Goal: Task Accomplishment & Management: Manage account settings

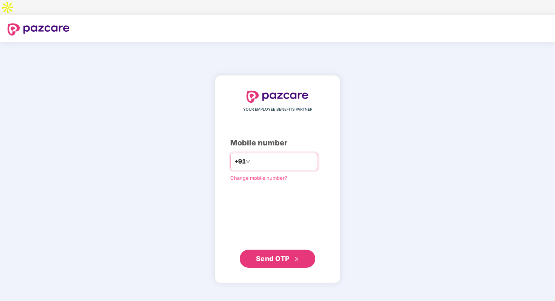
type input "**********"
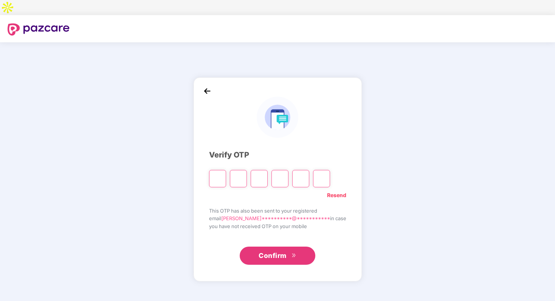
type input "*"
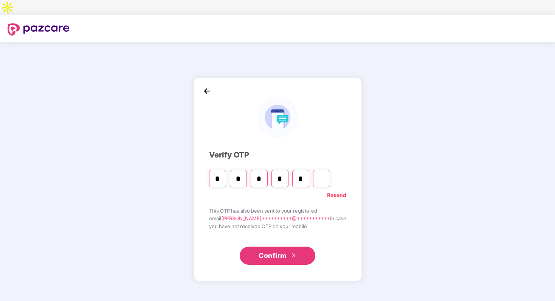
type input "*"
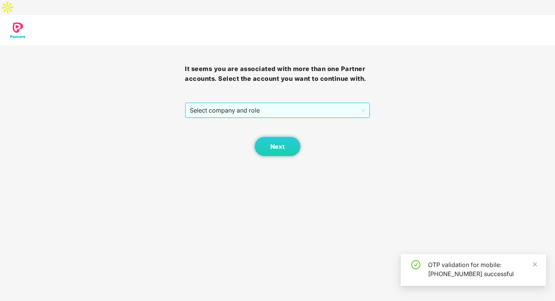
click at [301, 102] on div "Select company and role" at bounding box center [277, 110] width 185 height 16
click at [295, 103] on span "Select company and role" at bounding box center [277, 110] width 175 height 14
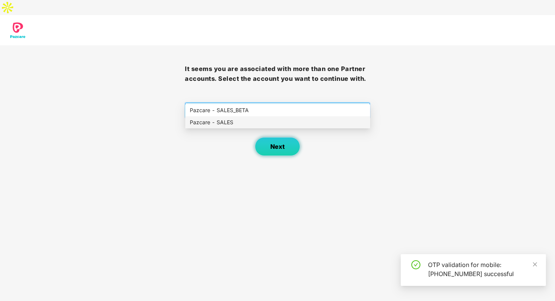
click at [284, 143] on span "Next" at bounding box center [277, 146] width 14 height 7
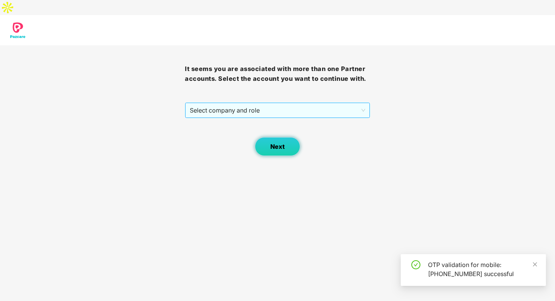
click at [290, 103] on span "Select company and role" at bounding box center [277, 110] width 175 height 14
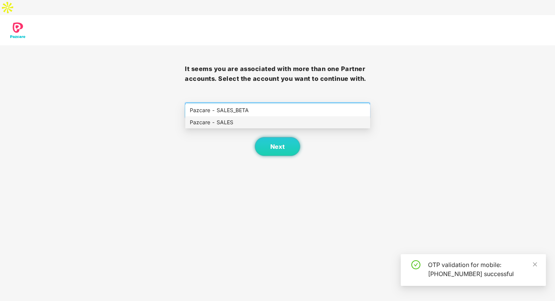
click at [284, 119] on div "Pazcare - SALES" at bounding box center [278, 122] width 176 height 8
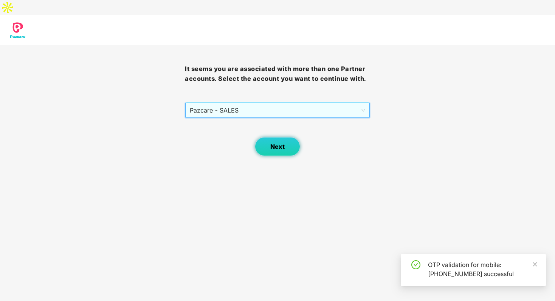
click at [277, 143] on span "Next" at bounding box center [277, 146] width 14 height 7
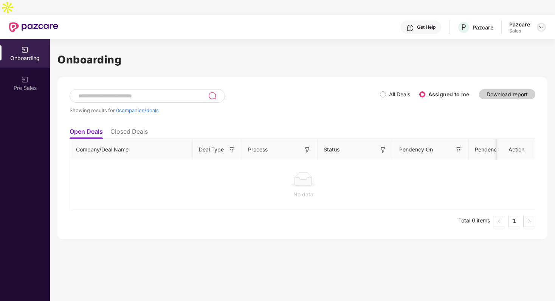
click at [541, 24] on img at bounding box center [541, 27] width 6 height 6
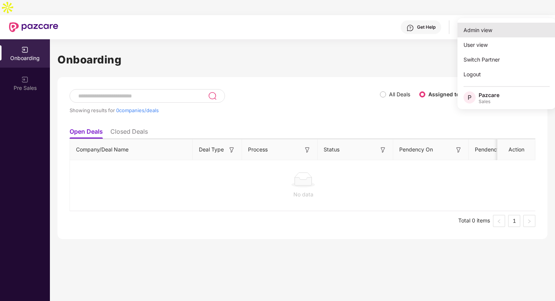
click at [503, 30] on div "Admin view" at bounding box center [506, 30] width 98 height 15
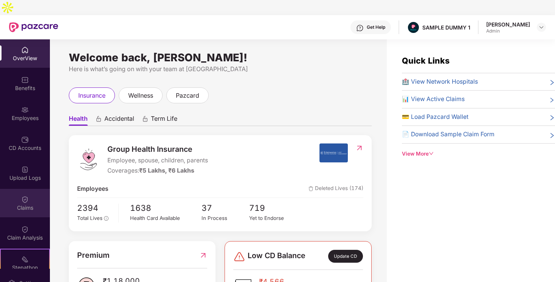
scroll to position [99, 0]
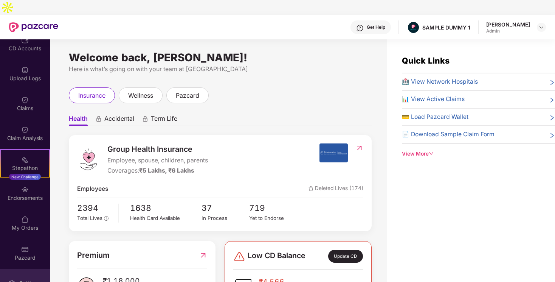
click at [28, 274] on div "Settings" at bounding box center [25, 282] width 50 height 28
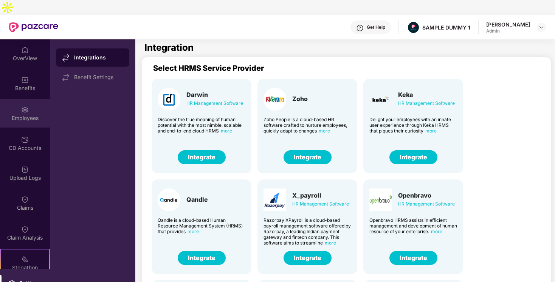
click at [22, 106] on img at bounding box center [25, 110] width 8 height 8
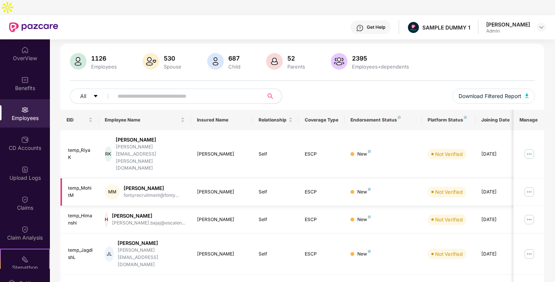
scroll to position [47, 0]
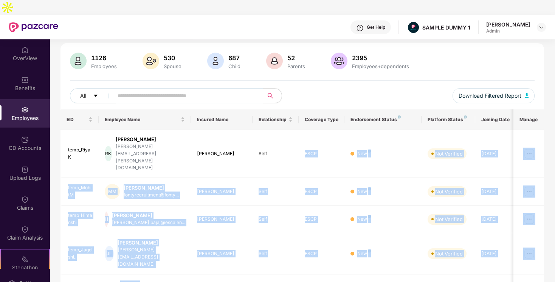
drag, startPoint x: 287, startPoint y: 138, endPoint x: 386, endPoint y: 256, distance: 153.3
click at [374, 88] on div "All Download Filtered Report" at bounding box center [302, 98] width 465 height 21
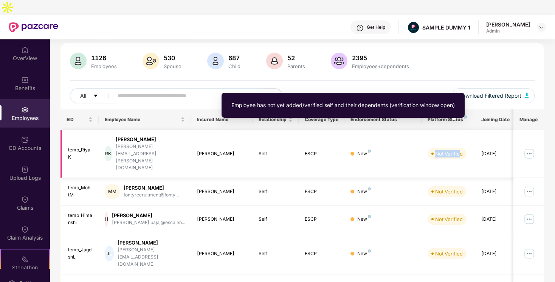
drag, startPoint x: 435, startPoint y: 128, endPoint x: 460, endPoint y: 128, distance: 25.0
click at [460, 150] on div "Not Verified" at bounding box center [449, 154] width 28 height 8
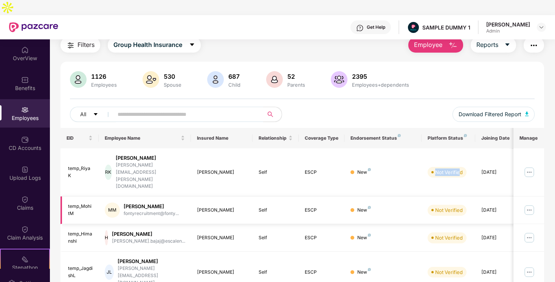
scroll to position [0, 0]
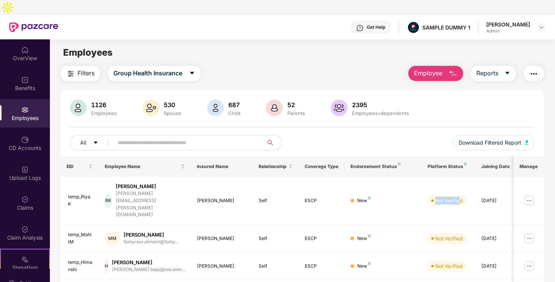
click at [436, 127] on div at bounding box center [302, 127] width 465 height 1
click at [529, 194] on img at bounding box center [529, 200] width 12 height 12
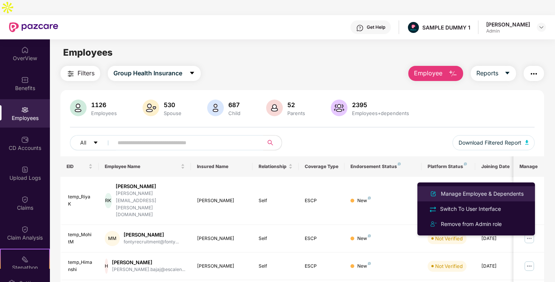
click at [512, 190] on div "Manage Employee & Dependents" at bounding box center [482, 193] width 86 height 8
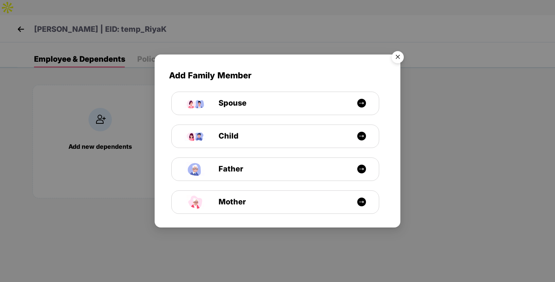
click at [397, 54] on img "Close" at bounding box center [397, 58] width 21 height 21
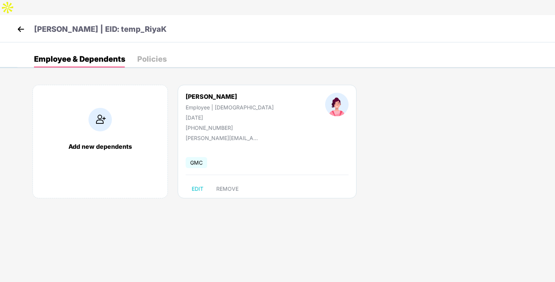
click at [19, 23] on img at bounding box center [20, 28] width 11 height 11
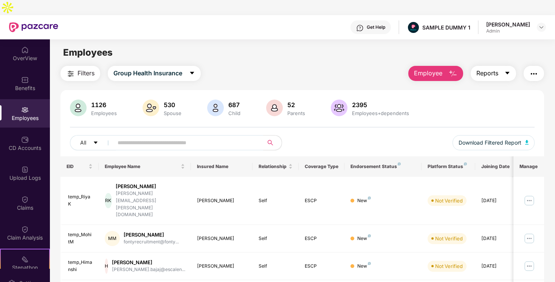
click at [492, 68] on span "Reports" at bounding box center [487, 72] width 22 height 9
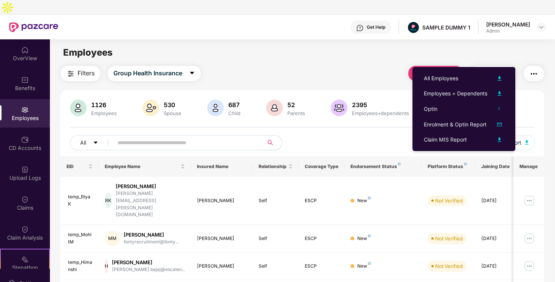
click at [426, 45] on div "Employees" at bounding box center [302, 52] width 505 height 14
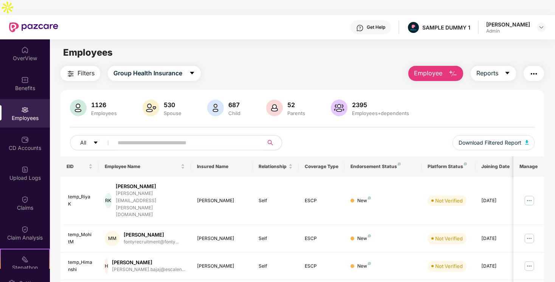
click at [433, 68] on span "Employee" at bounding box center [428, 72] width 28 height 9
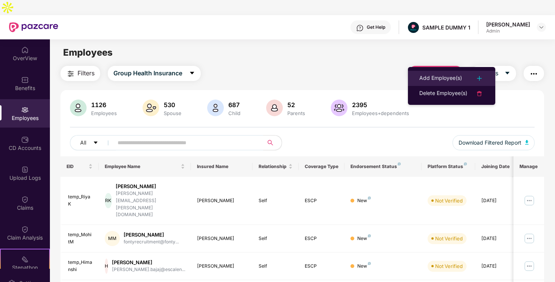
click at [452, 80] on div "Add Employee(s)" at bounding box center [440, 78] width 43 height 9
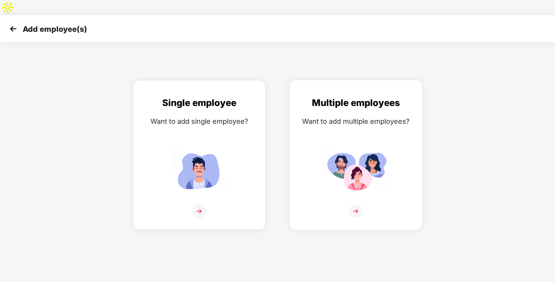
click at [388, 204] on div at bounding box center [356, 215] width 116 height 23
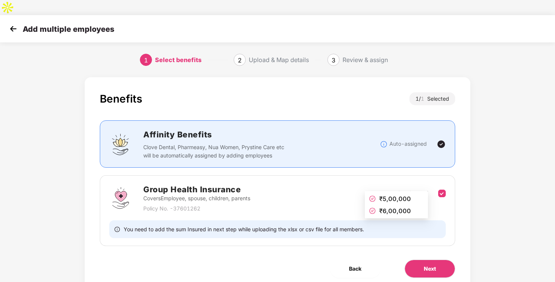
click at [384, 197] on div "Available Grade(s)" at bounding box center [397, 201] width 62 height 8
click at [434, 259] on button "Next" at bounding box center [430, 268] width 51 height 18
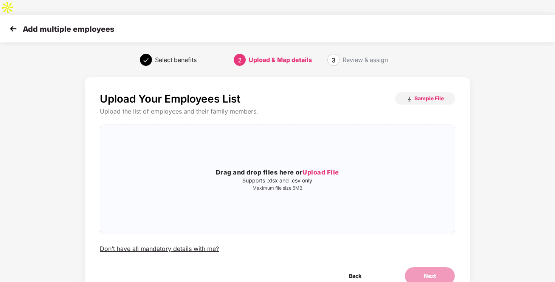
click at [11, 23] on img at bounding box center [13, 28] width 11 height 11
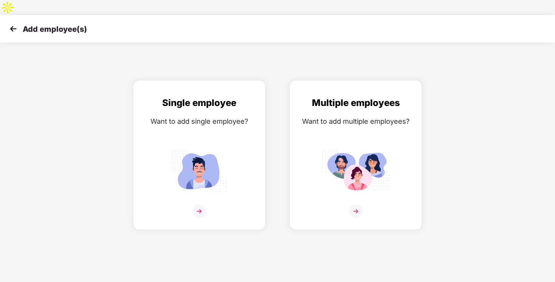
click at [11, 23] on img at bounding box center [13, 28] width 11 height 11
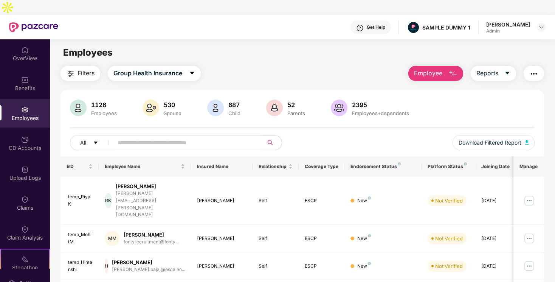
click at [533, 69] on img "button" at bounding box center [533, 73] width 9 height 9
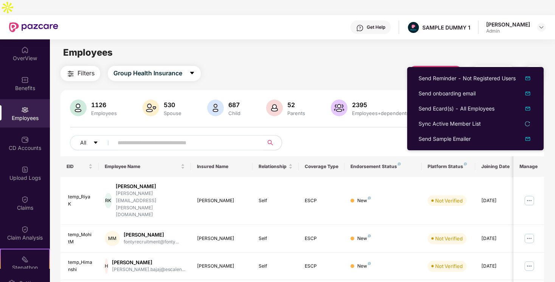
click at [383, 66] on div "Filters Group Health Insurance Employee Reports" at bounding box center [302, 73] width 484 height 15
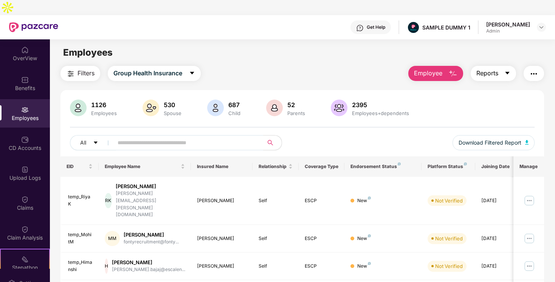
click at [503, 66] on button "Reports" at bounding box center [493, 73] width 45 height 15
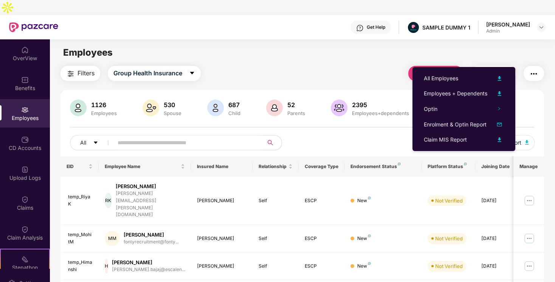
click at [389, 66] on div "Filters Group Health Insurance Employee Reports" at bounding box center [302, 73] width 484 height 15
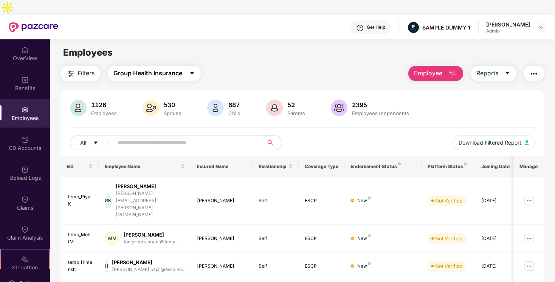
click at [185, 66] on button "Group Health Insurance" at bounding box center [154, 73] width 93 height 15
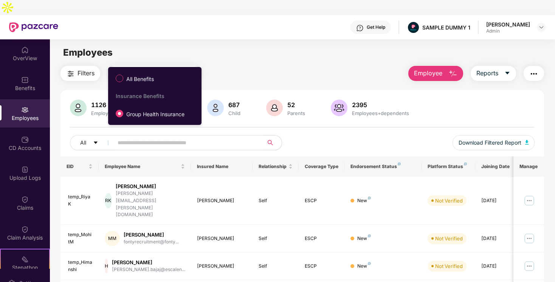
click at [199, 45] on div "Employees" at bounding box center [302, 52] width 505 height 14
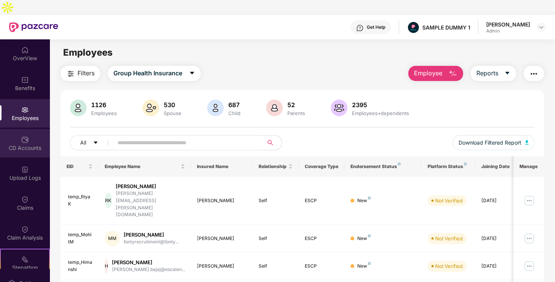
click at [14, 129] on div "CD Accounts" at bounding box center [25, 143] width 50 height 28
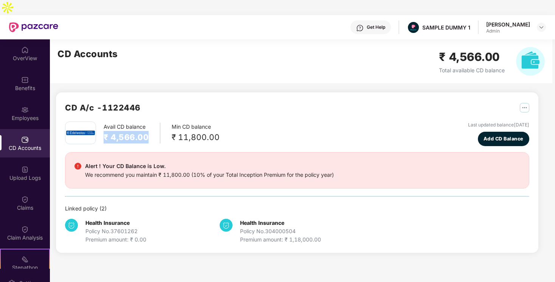
drag, startPoint x: 105, startPoint y: 121, endPoint x: 146, endPoint y: 121, distance: 40.8
click at [146, 131] on h2 "₹ 4,566.00" at bounding box center [126, 137] width 45 height 12
click at [164, 171] on div "We recommend you maintain ₹ 11,800.00 (10% of your Total Inception Premium for …" at bounding box center [209, 175] width 249 height 8
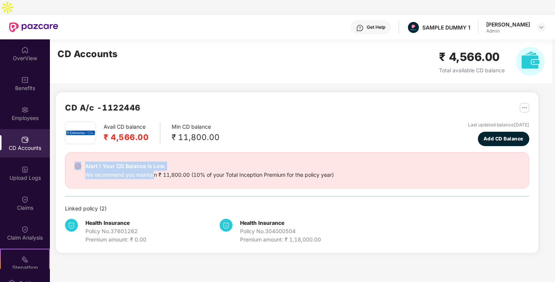
drag, startPoint x: 82, startPoint y: 154, endPoint x: 155, endPoint y: 156, distance: 73.0
click at [155, 161] on div "Alert ! Your CD Balance is Low. We recommend you maintain ₹ 11,800.00 (10% of y…" at bounding box center [296, 169] width 445 height 17
click at [159, 171] on div "We recommend you maintain ₹ 11,800.00 (10% of your Total Inception Premium for …" at bounding box center [209, 175] width 249 height 8
click at [524, 103] on img "button" at bounding box center [524, 107] width 9 height 9
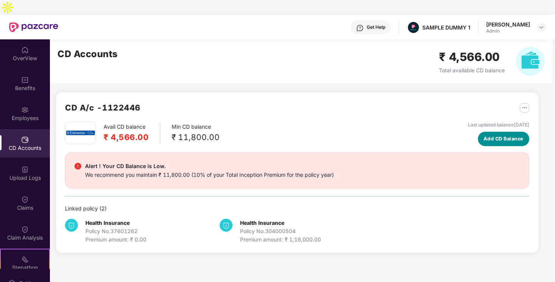
click at [500, 135] on span "Add CD Balance" at bounding box center [504, 139] width 40 height 8
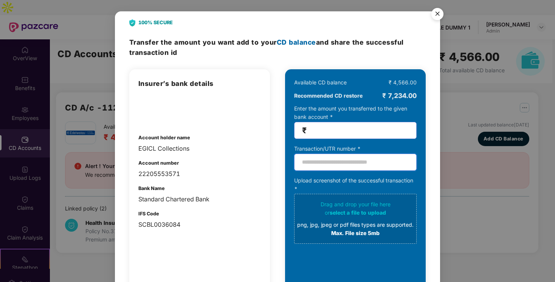
click at [338, 159] on input "text" at bounding box center [355, 162] width 123 height 17
click at [352, 133] on input "number" at bounding box center [358, 130] width 101 height 9
click at [439, 11] on img "Close" at bounding box center [437, 15] width 21 height 21
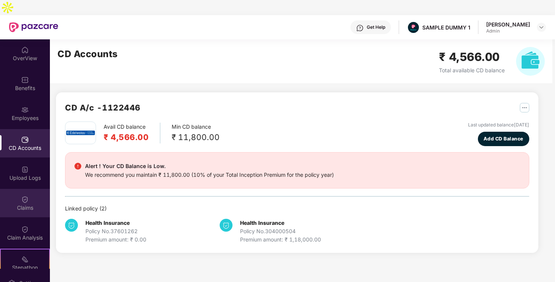
click at [28, 204] on div "Claims" at bounding box center [25, 208] width 50 height 8
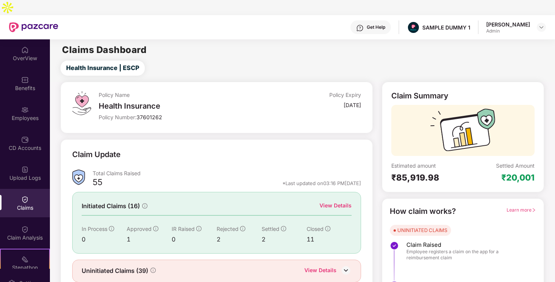
scroll to position [14, 0]
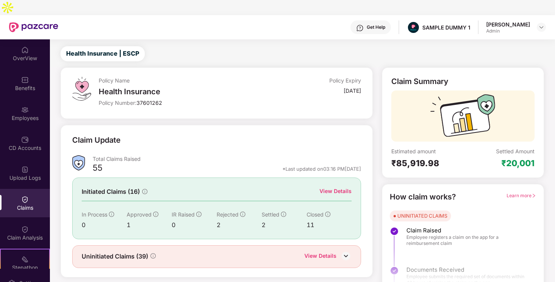
click at [521, 191] on div "Learn more" at bounding box center [521, 197] width 29 height 12
click at [519, 192] on span "Learn more" at bounding box center [521, 195] width 29 height 6
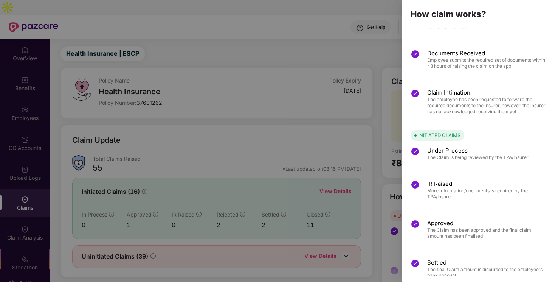
scroll to position [52, 0]
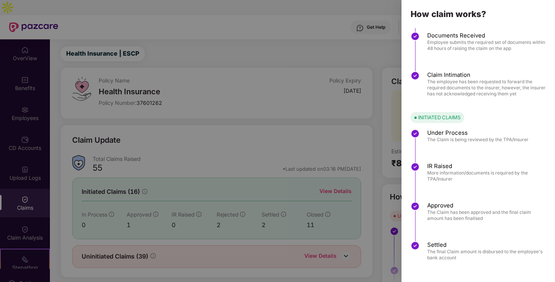
click at [364, 138] on div at bounding box center [277, 141] width 555 height 282
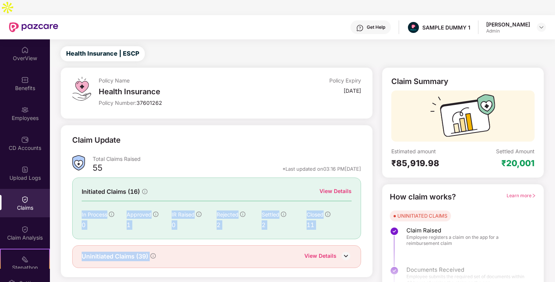
drag, startPoint x: 73, startPoint y: 197, endPoint x: 225, endPoint y: 225, distance: 155.0
click at [225, 225] on div "Claim Update Total Claims Raised 55 *Last updated on 03:16 PM[DATE] Initiated C…" at bounding box center [216, 200] width 288 height 133
click at [207, 245] on div "Uninitiated Claims (39) View Details" at bounding box center [216, 256] width 288 height 23
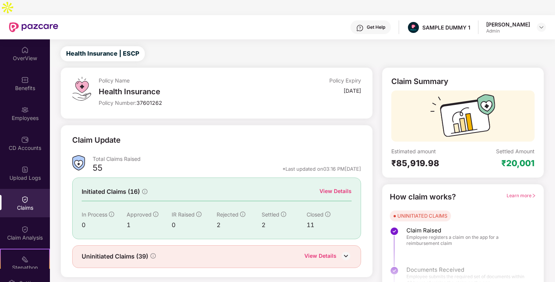
click at [334, 187] on div "View Details" at bounding box center [335, 191] width 32 height 8
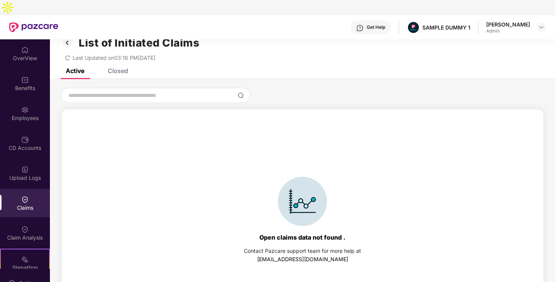
click at [112, 67] on div "Closed" at bounding box center [118, 71] width 20 height 8
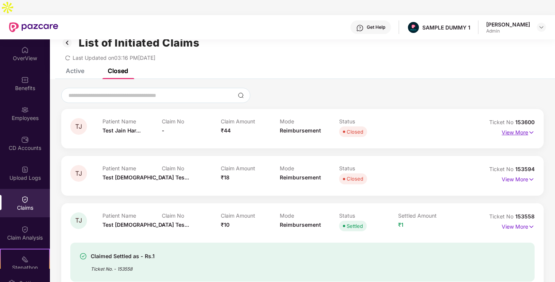
click at [513, 126] on p "View More" at bounding box center [518, 131] width 33 height 10
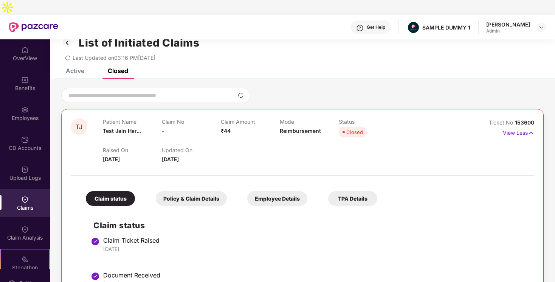
scroll to position [58, 0]
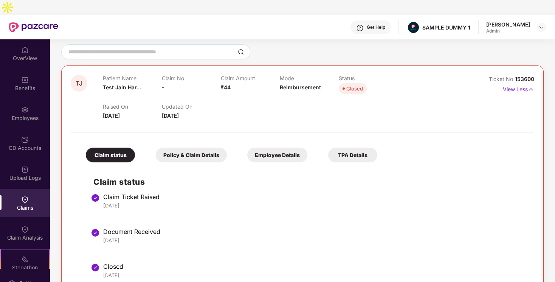
click at [184, 147] on div "Policy & Claim Details" at bounding box center [191, 154] width 71 height 15
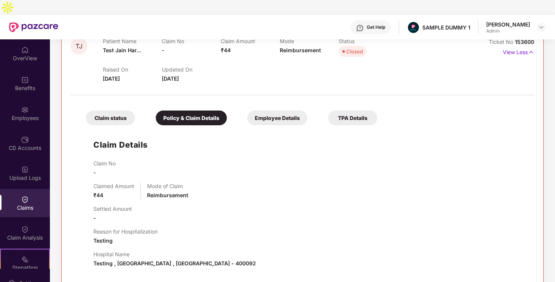
scroll to position [106, 0]
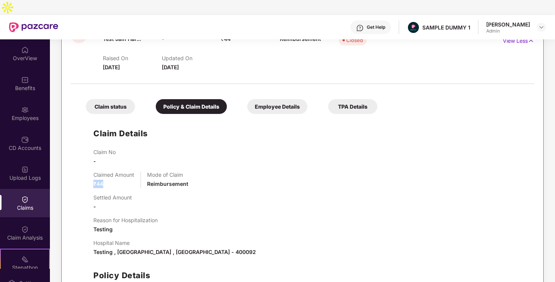
drag, startPoint x: 92, startPoint y: 167, endPoint x: 116, endPoint y: 167, distance: 23.8
click at [116, 167] on div "Claim Details Claim No - Claimed Amount ₹44 Mode of Claim Reimbursement Settled…" at bounding box center [302, 227] width 448 height 218
drag, startPoint x: 160, startPoint y: 169, endPoint x: 193, endPoint y: 169, distance: 33.3
click at [193, 171] on div "Claimed Amount ₹44 Mode of Claim Reimbursement" at bounding box center [309, 179] width 433 height 17
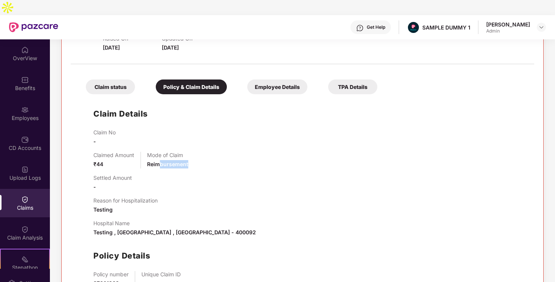
scroll to position [129, 0]
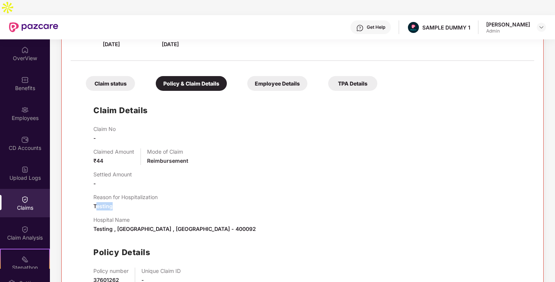
drag, startPoint x: 95, startPoint y: 195, endPoint x: 122, endPoint y: 195, distance: 26.5
click at [122, 195] on div "Reason for Hospitalization Testing" at bounding box center [125, 202] width 64 height 17
drag, startPoint x: 108, startPoint y: 217, endPoint x: 156, endPoint y: 217, distance: 48.0
click at [156, 217] on div "Hospital Name Testing , [GEOGRAPHIC_DATA] , [GEOGRAPHIC_DATA] - 400092" at bounding box center [174, 224] width 163 height 17
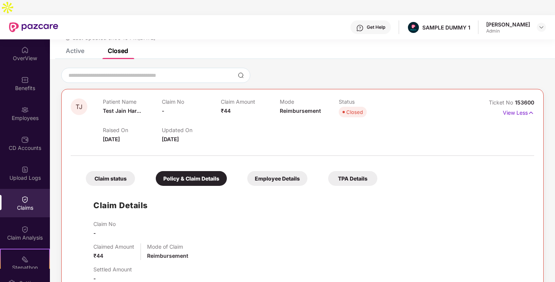
scroll to position [29, 0]
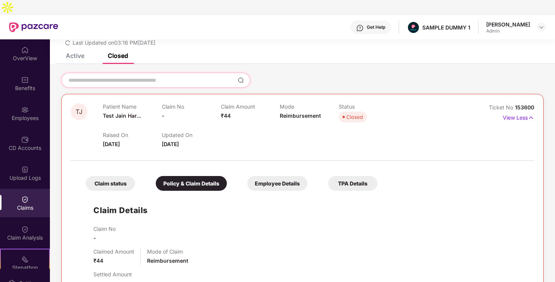
click at [195, 76] on input at bounding box center [151, 80] width 167 height 8
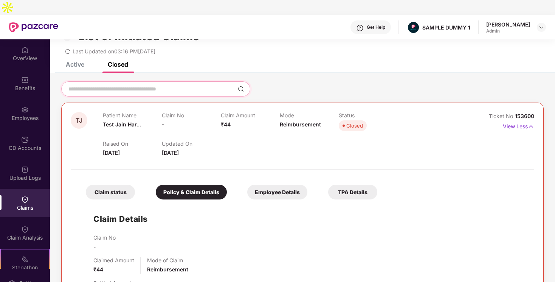
scroll to position [20, 0]
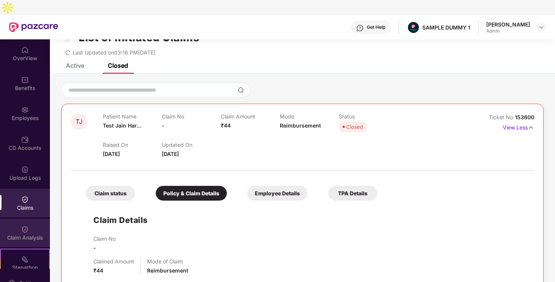
click at [31, 234] on div "Claim Analysis" at bounding box center [25, 238] width 50 height 8
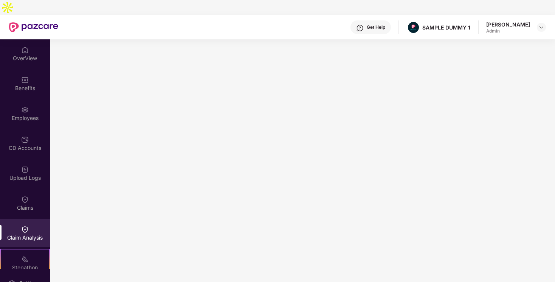
click at [31, 234] on div "Claim Analysis" at bounding box center [25, 238] width 50 height 8
click at [21, 76] on img at bounding box center [25, 80] width 8 height 8
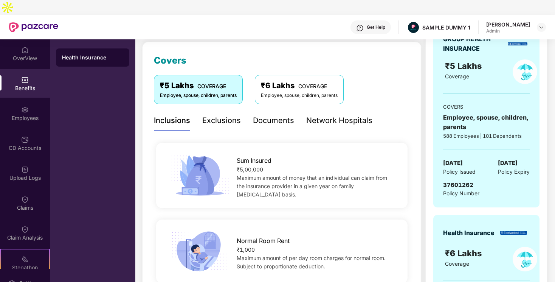
scroll to position [116, 0]
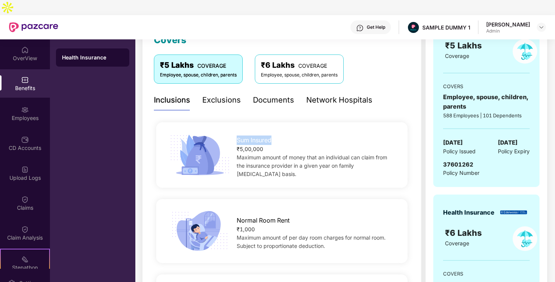
drag, startPoint x: 234, startPoint y: 129, endPoint x: 271, endPoint y: 129, distance: 37.4
click at [271, 132] on div "Sum Insured ₹5,00,000 Maximum amount of money that an individual can claim from…" at bounding box center [317, 155] width 184 height 47
drag, startPoint x: 236, startPoint y: 138, endPoint x: 257, endPoint y: 138, distance: 21.2
click at [257, 138] on div "Sum Insured ₹5,00,000 Maximum amount of money that an individual can claim from…" at bounding box center [317, 155] width 184 height 47
click at [254, 154] on span "Maximum amount of money that an individual can claim from the insurance provide…" at bounding box center [312, 165] width 150 height 23
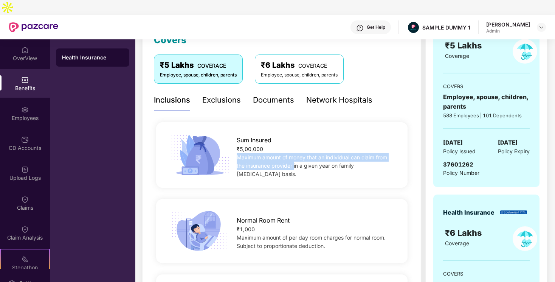
drag, startPoint x: 237, startPoint y: 144, endPoint x: 294, endPoint y: 153, distance: 57.8
click at [294, 154] on span "Maximum amount of money that an individual can claim from the insurance provide…" at bounding box center [312, 165] width 150 height 23
click at [297, 153] on div "Maximum amount of money that an individual can claim from the insurance provide…" at bounding box center [317, 165] width 160 height 25
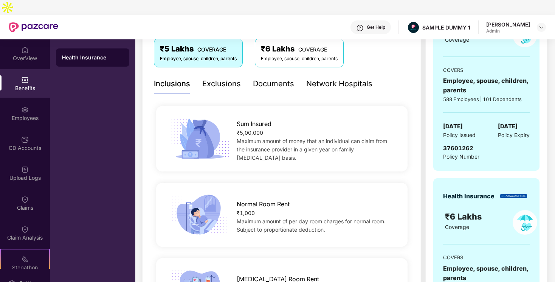
scroll to position [129, 0]
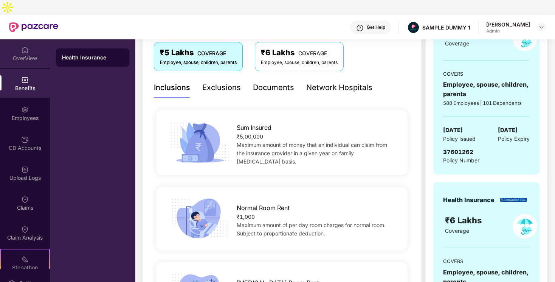
click at [33, 54] on div "OverView" at bounding box center [25, 58] width 50 height 8
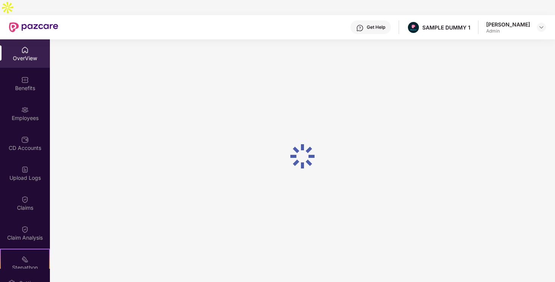
scroll to position [24, 0]
